Goal: Browse casually

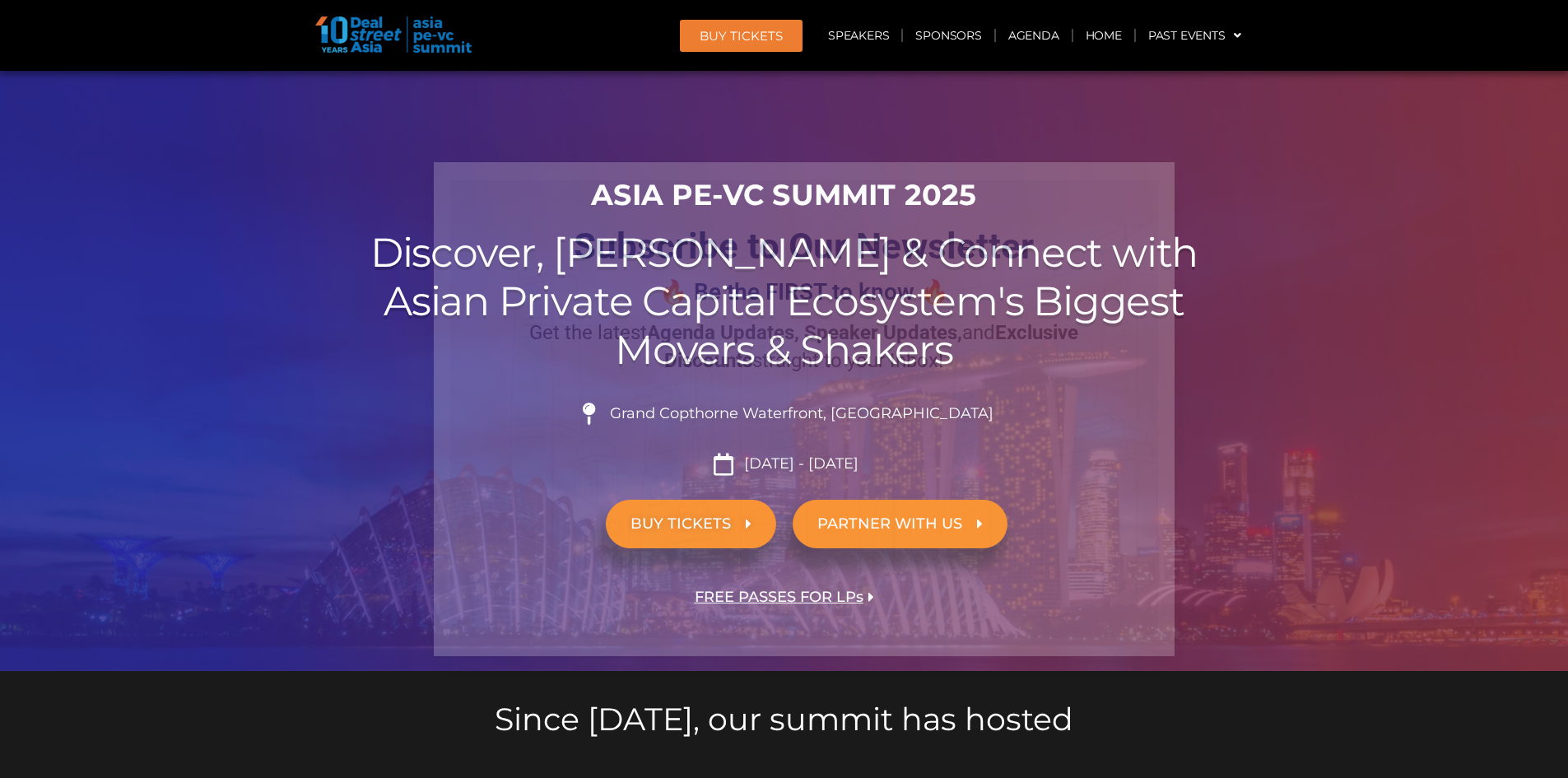
drag, startPoint x: 1160, startPoint y: 181, endPoint x: 1146, endPoint y: 182, distance: 14.0
click at [1040, 181] on icon "Close" at bounding box center [1153, 184] width 15 height 15
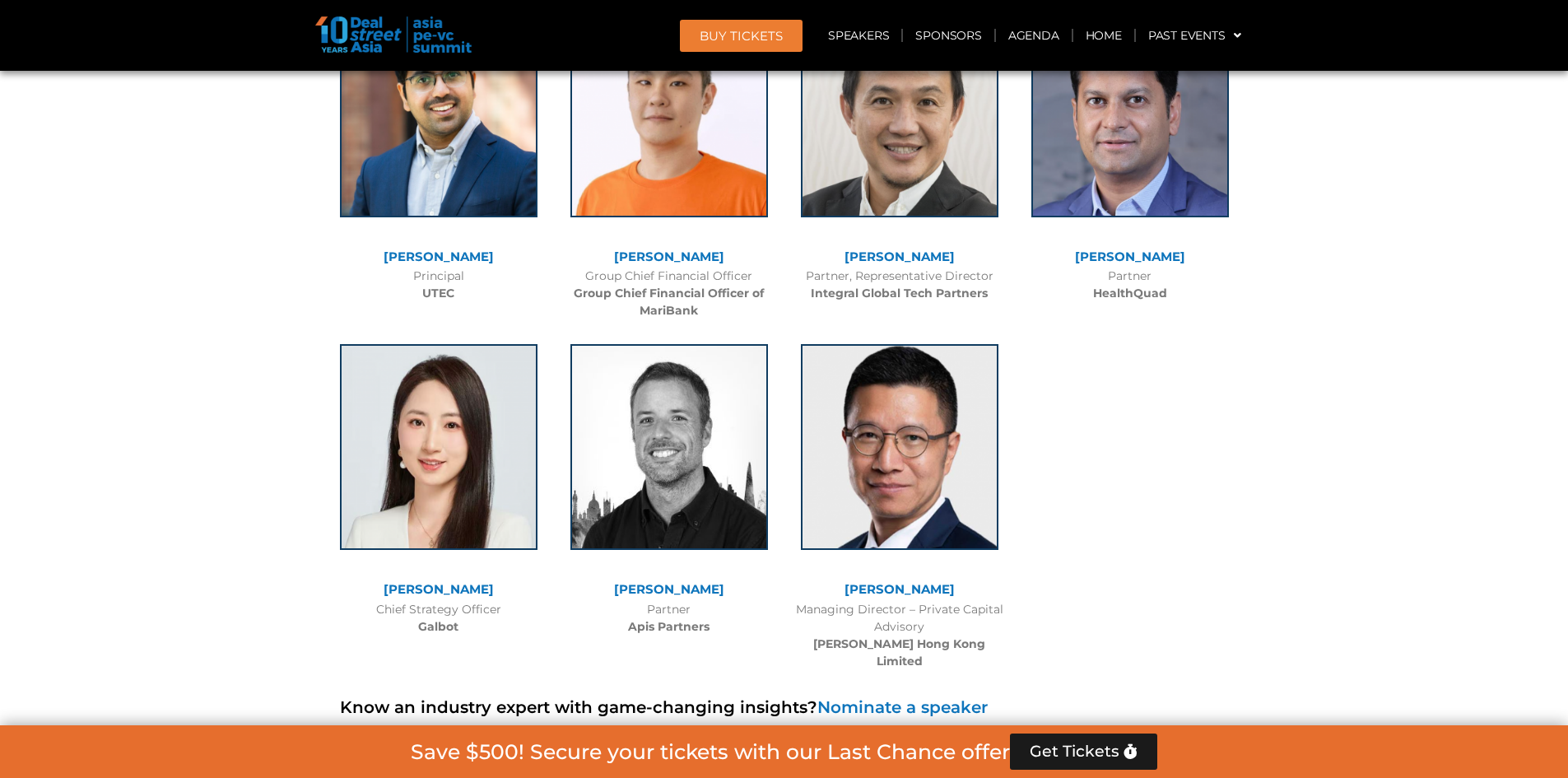
scroll to position [9965, 0]
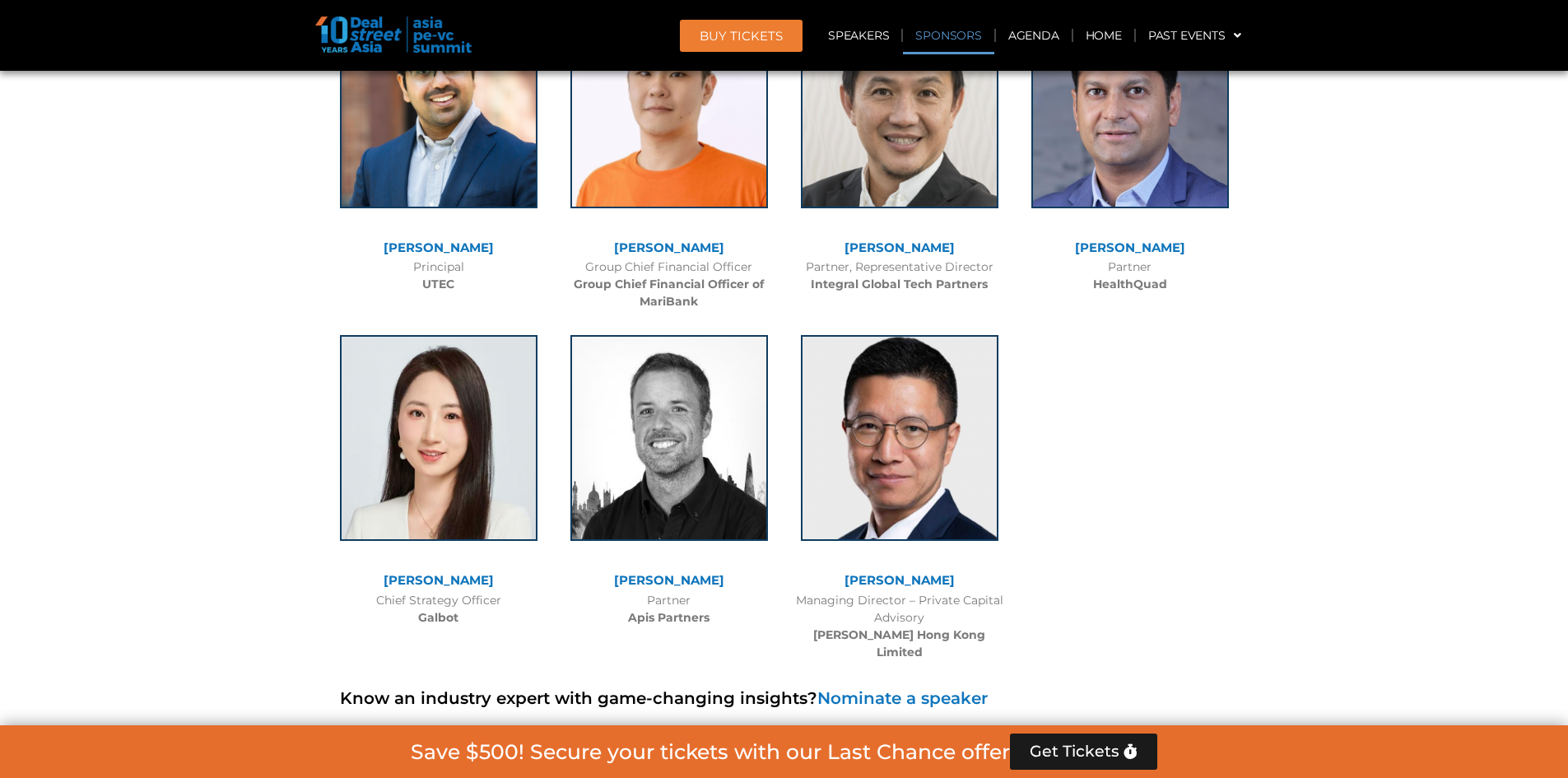
click at [968, 41] on link "Sponsors" at bounding box center [948, 35] width 90 height 38
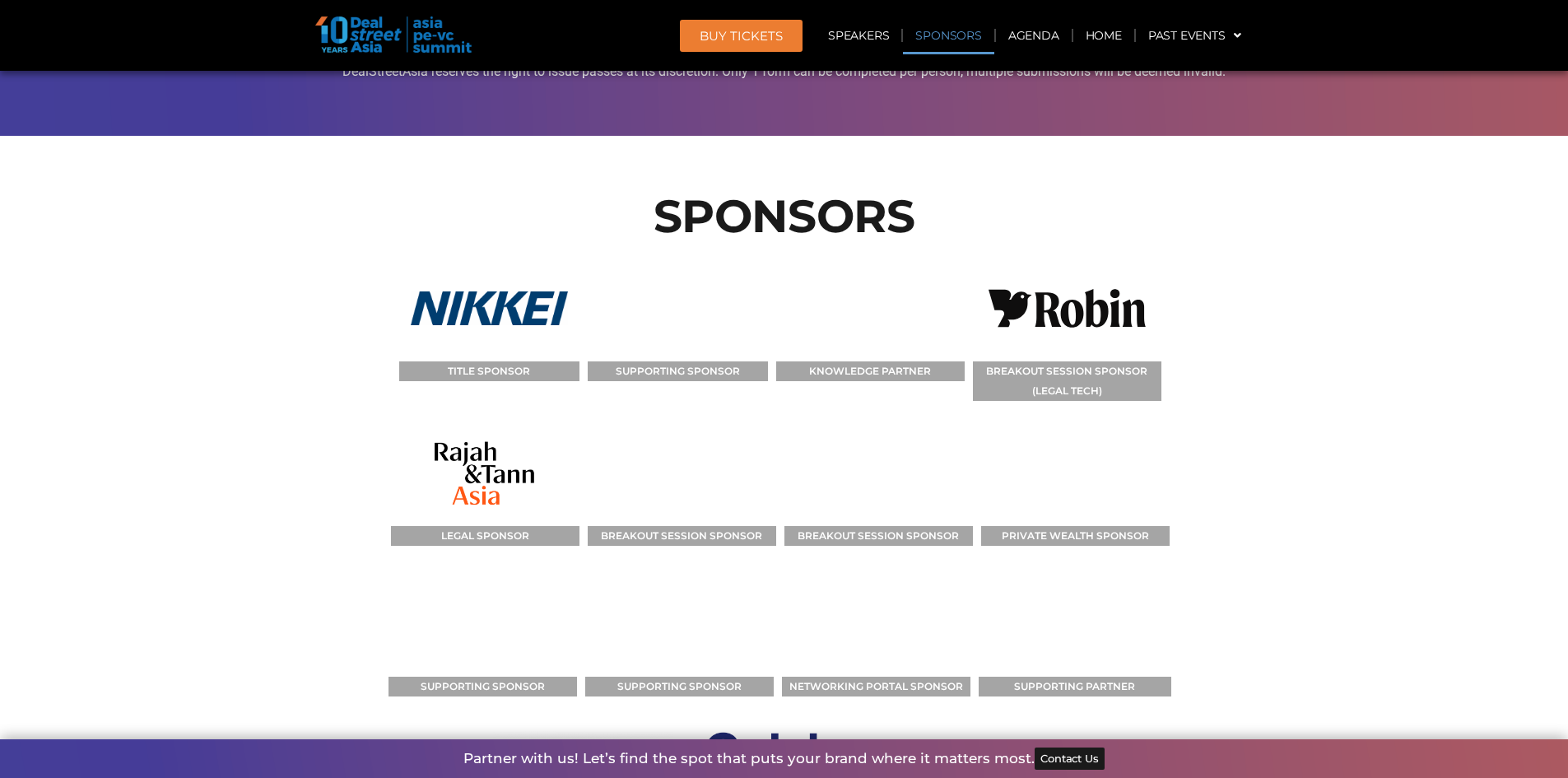
scroll to position [15051, 0]
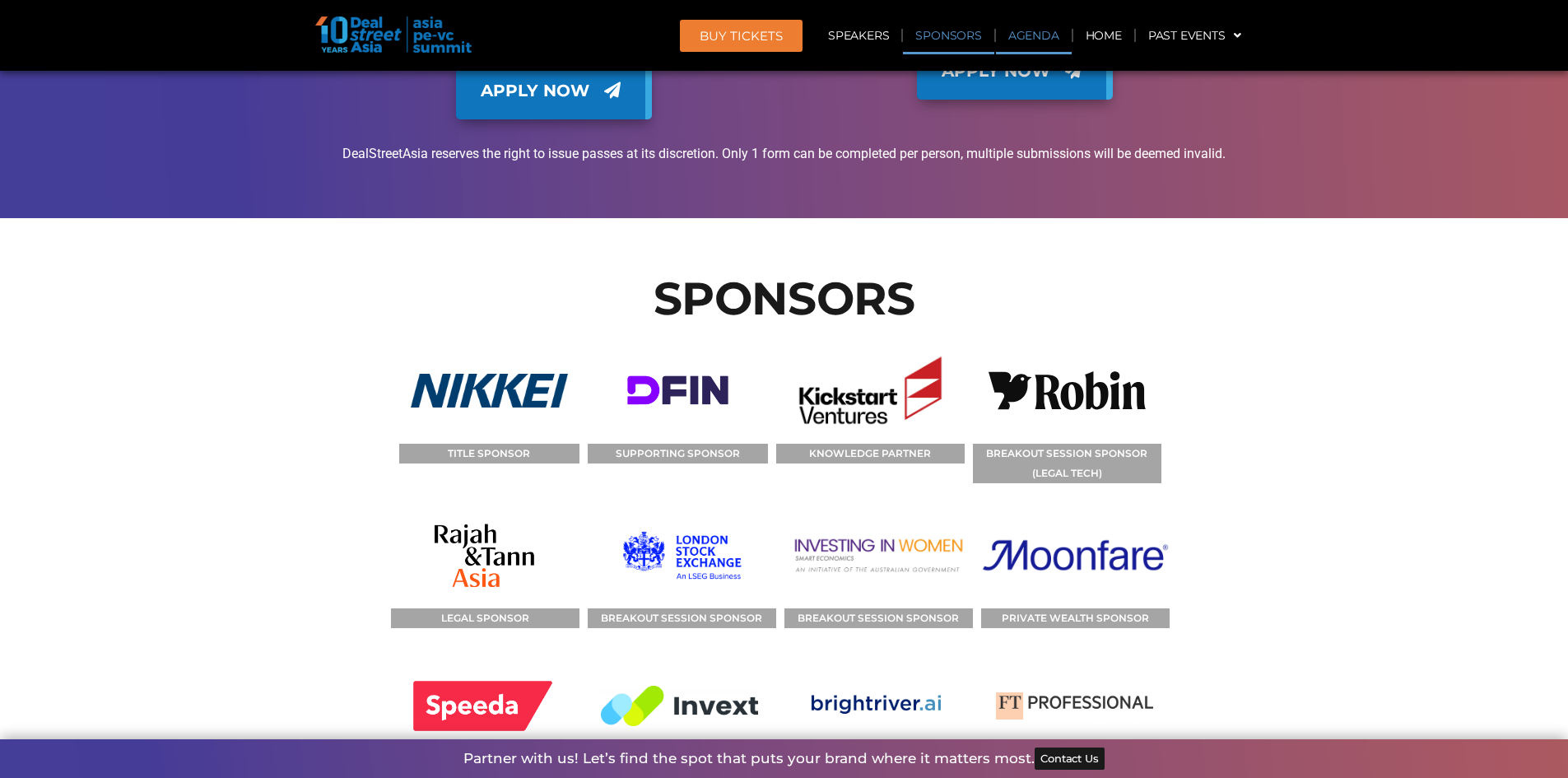
click at [1017, 42] on link "Agenda" at bounding box center [1034, 35] width 76 height 38
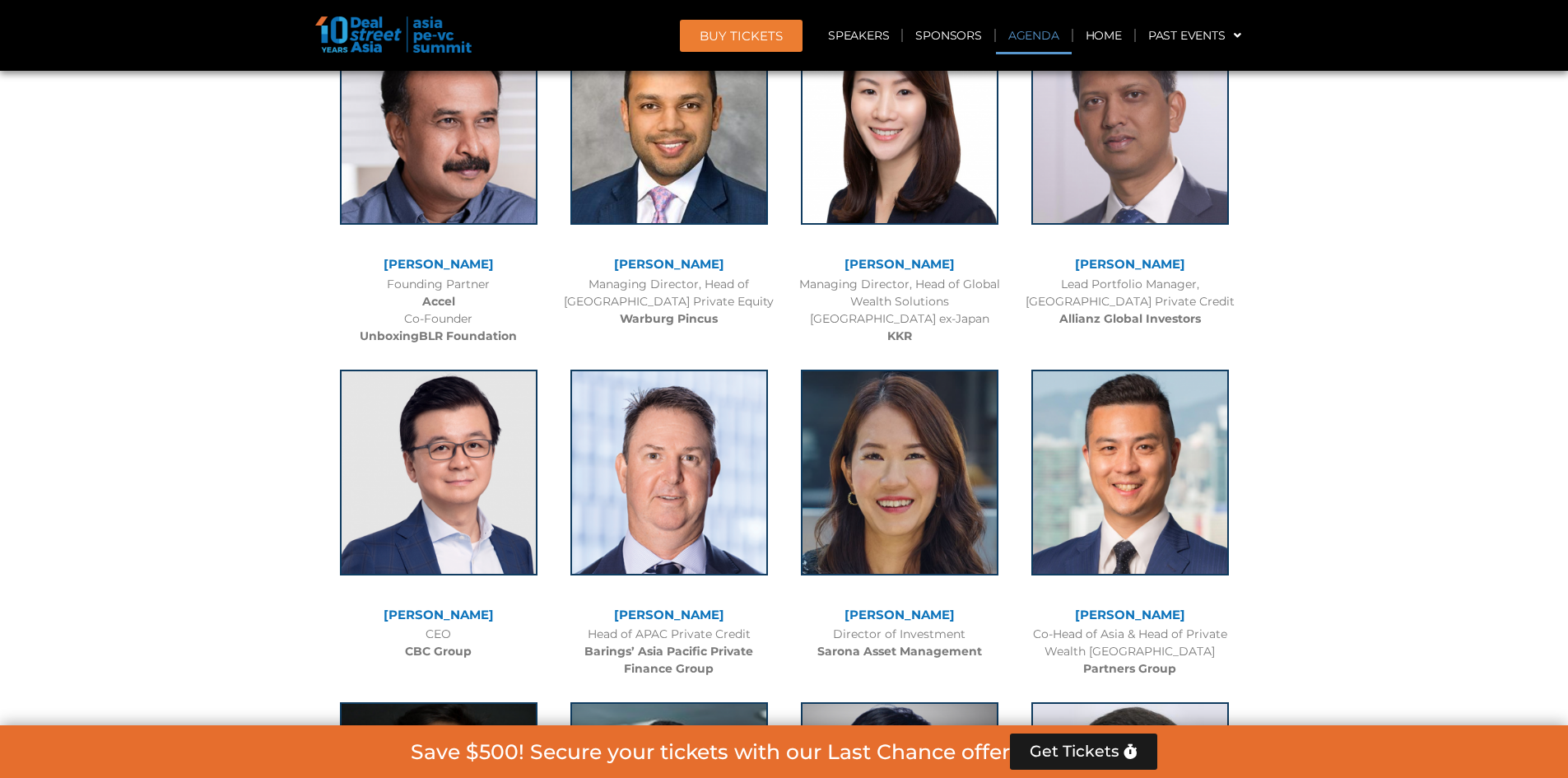
scroll to position [862, 0]
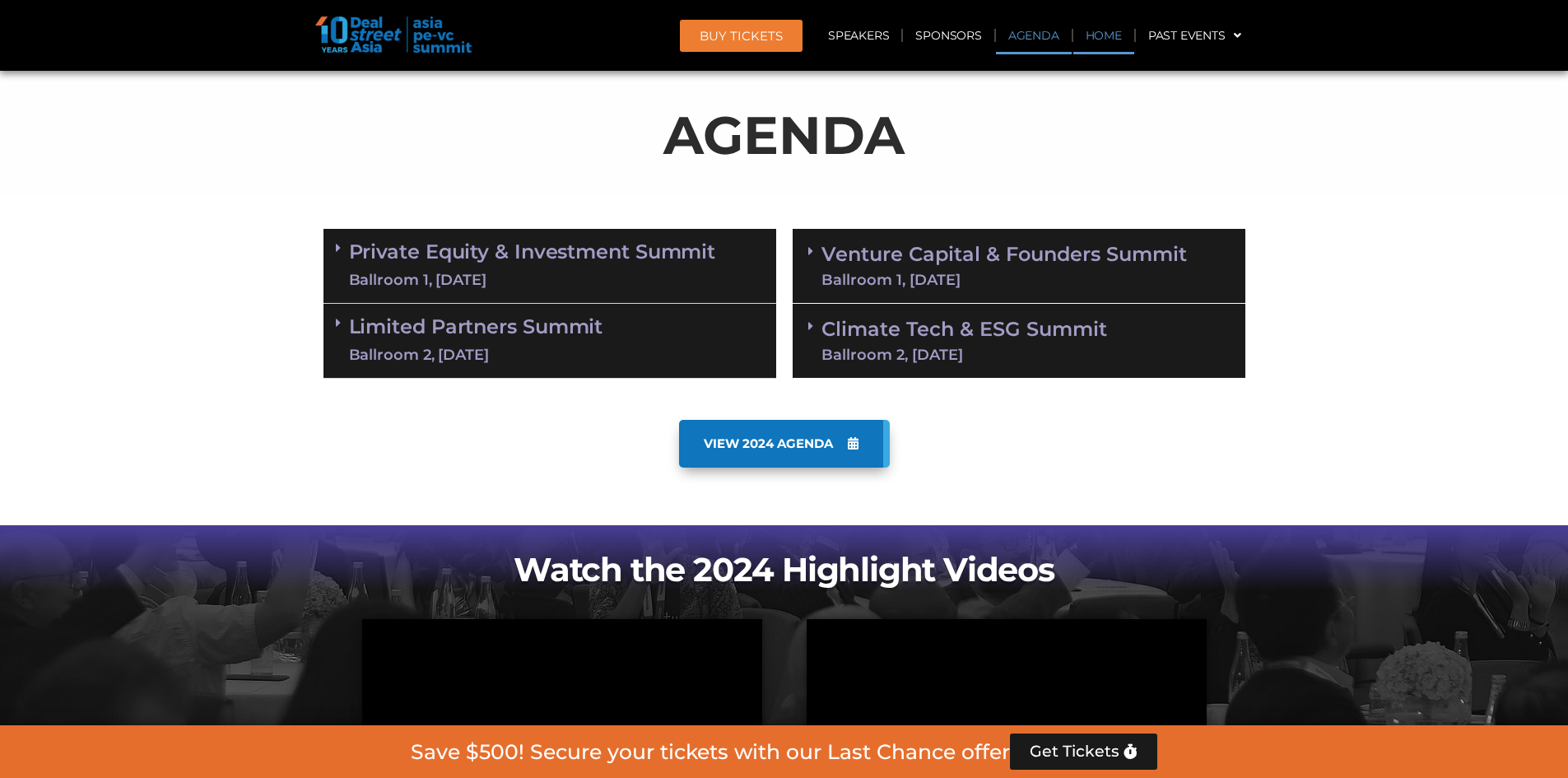
click at [1040, 46] on link "Home" at bounding box center [1104, 35] width 61 height 38
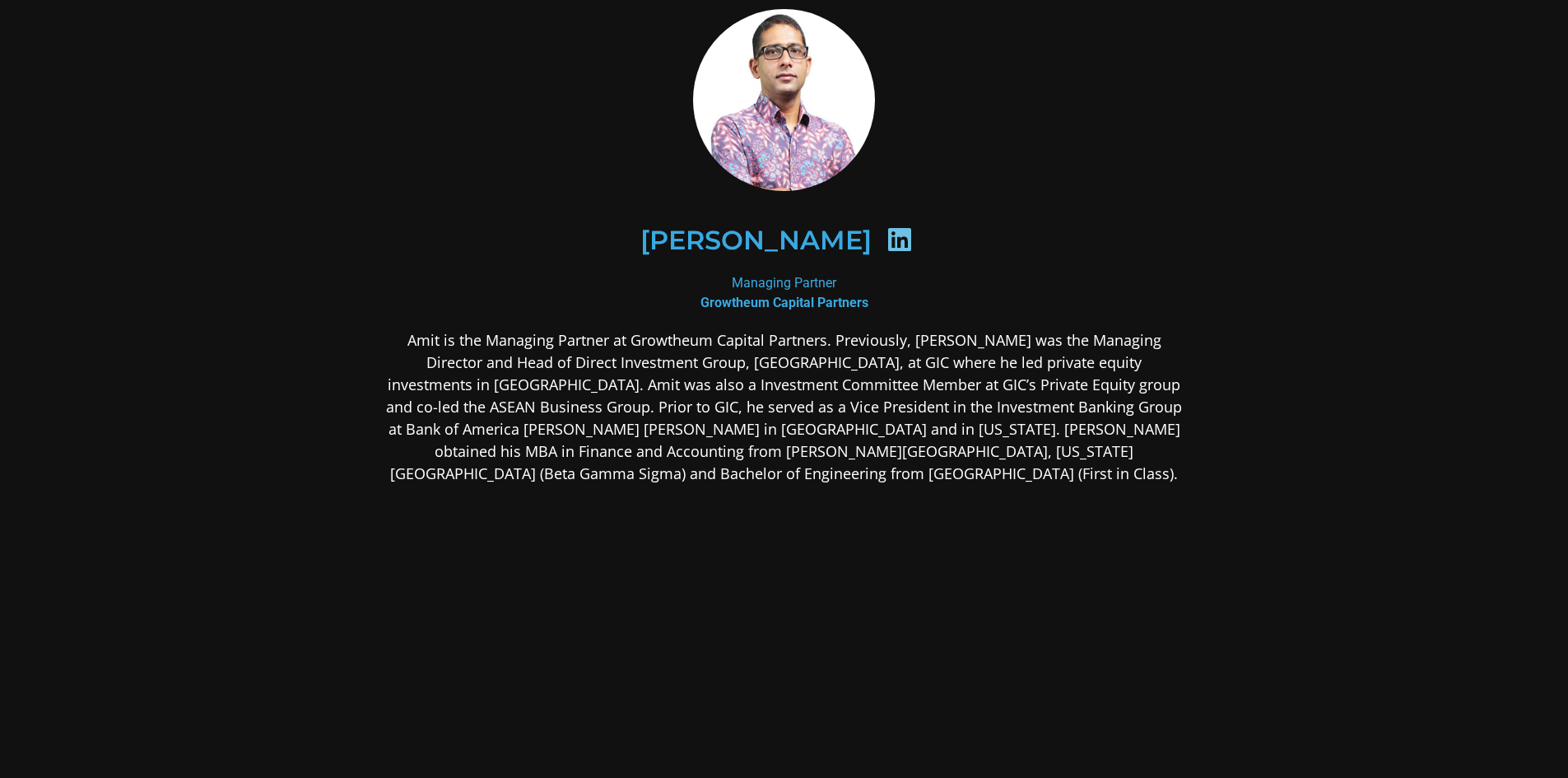
scroll to position [80, 0]
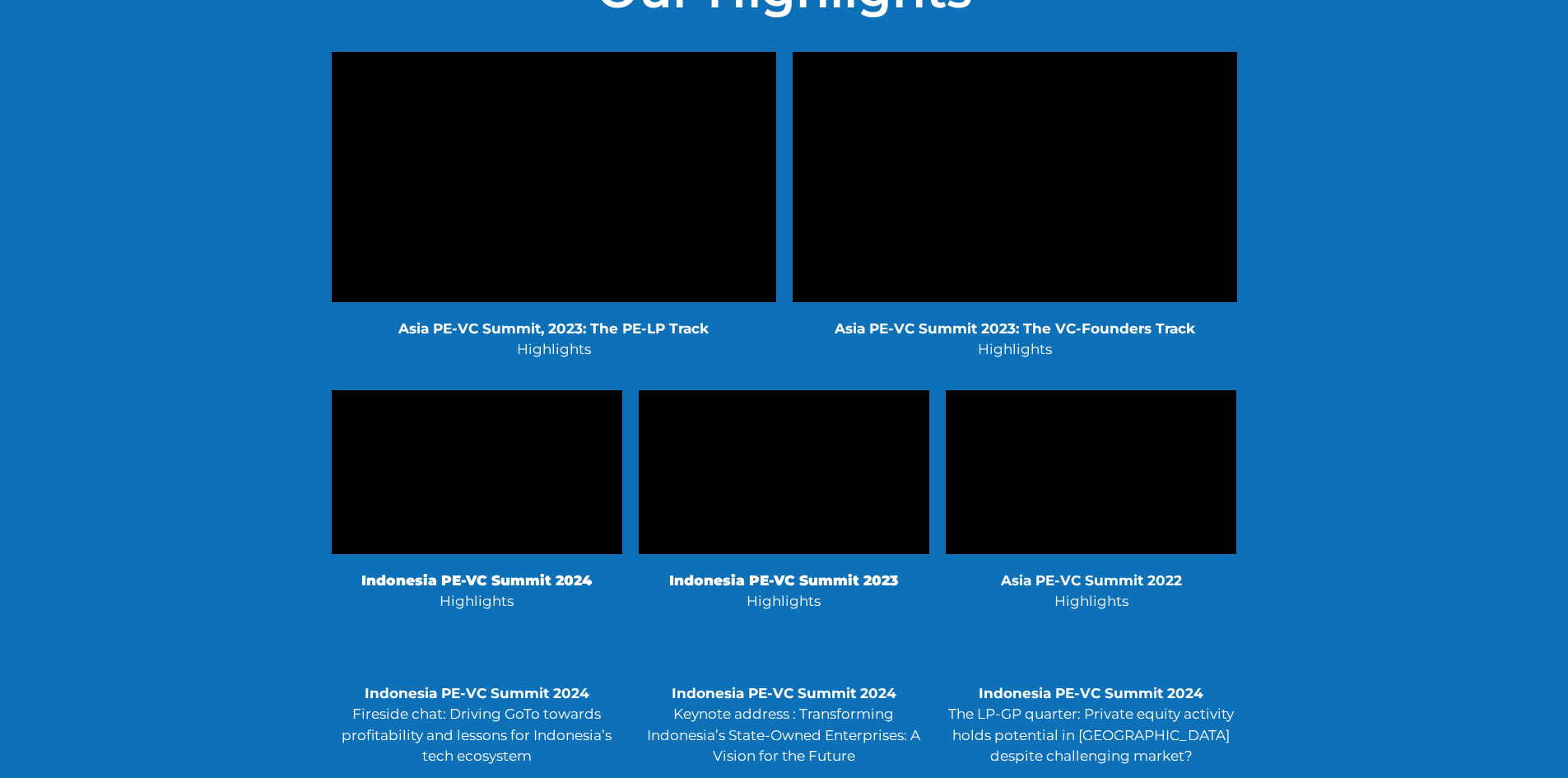
scroll to position [3624, 0]
